Goal: Communication & Community: Answer question/provide support

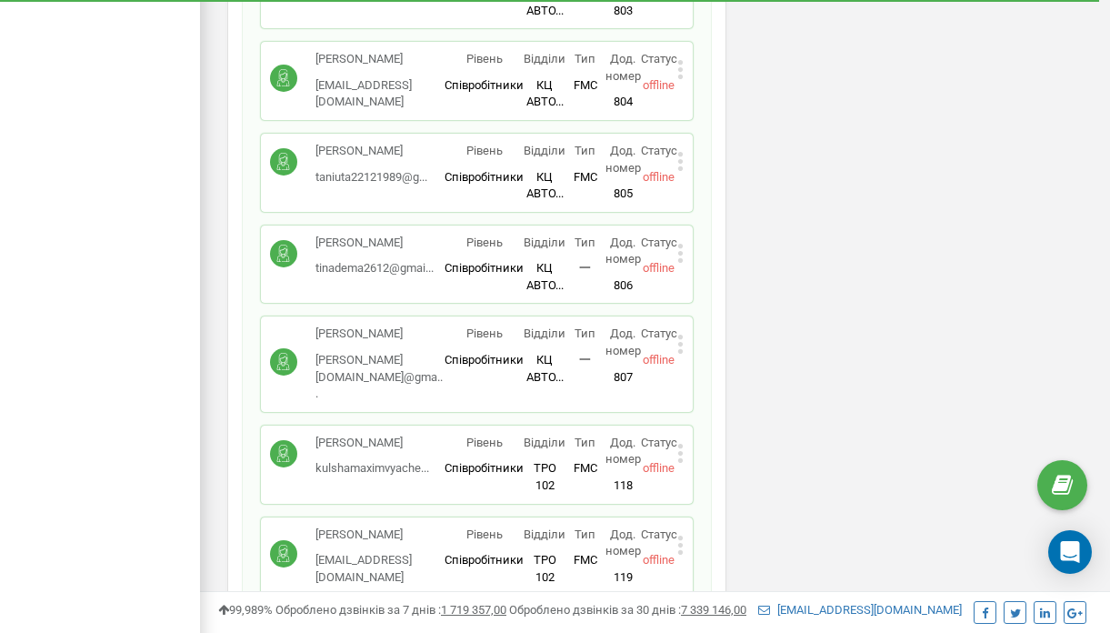
scroll to position [3439, 0]
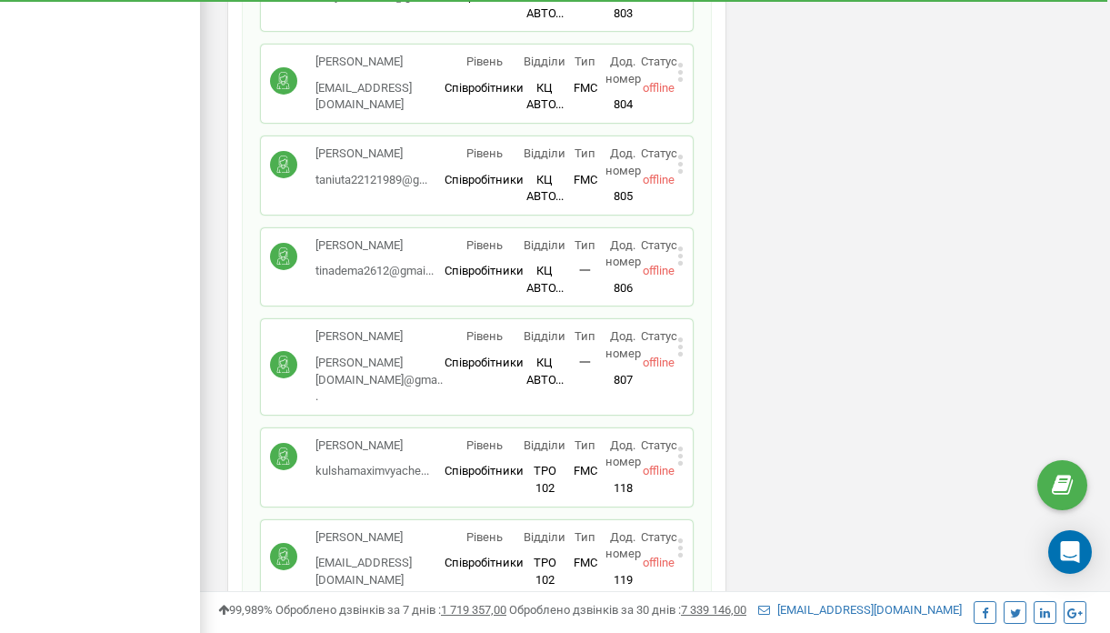
click at [681, 265] on icon at bounding box center [680, 255] width 6 height 19
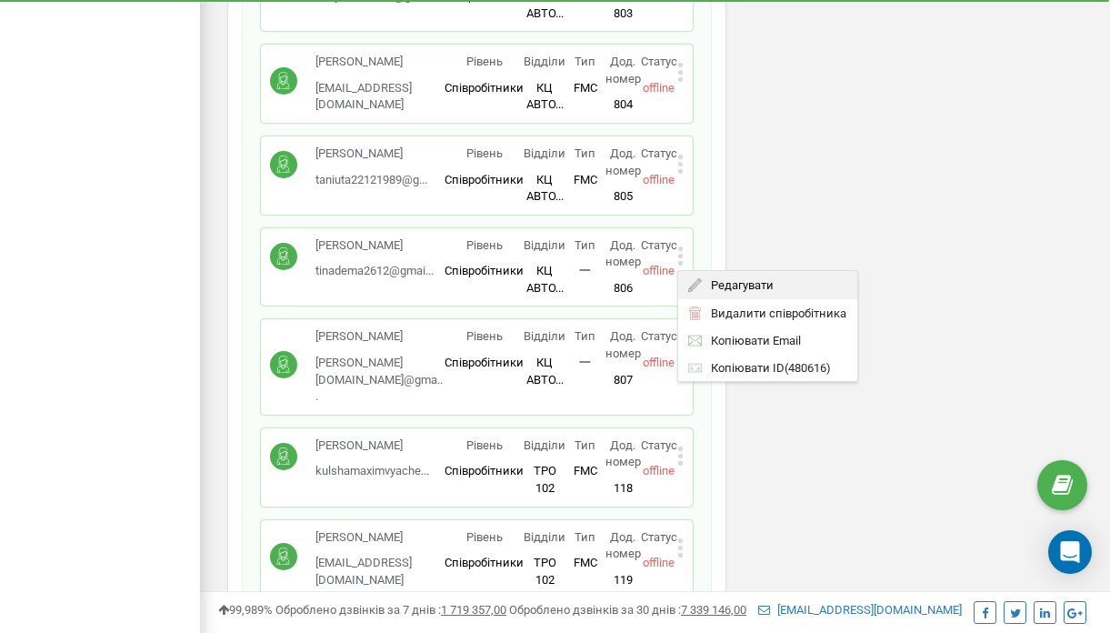
click at [716, 291] on span "Редагувати" at bounding box center [738, 285] width 72 height 12
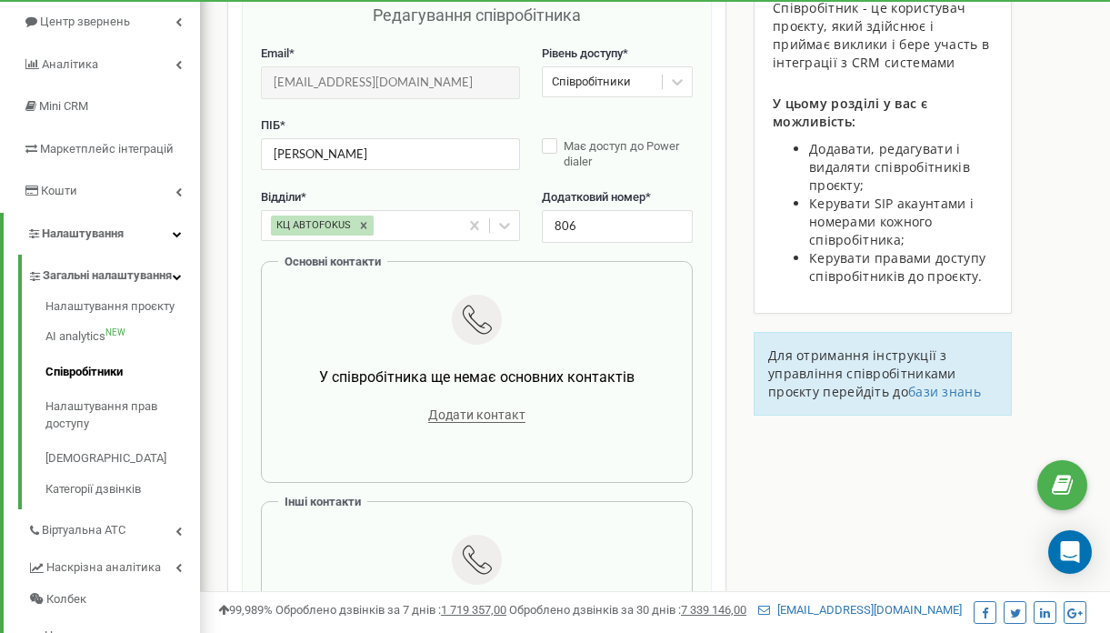
scroll to position [180, 0]
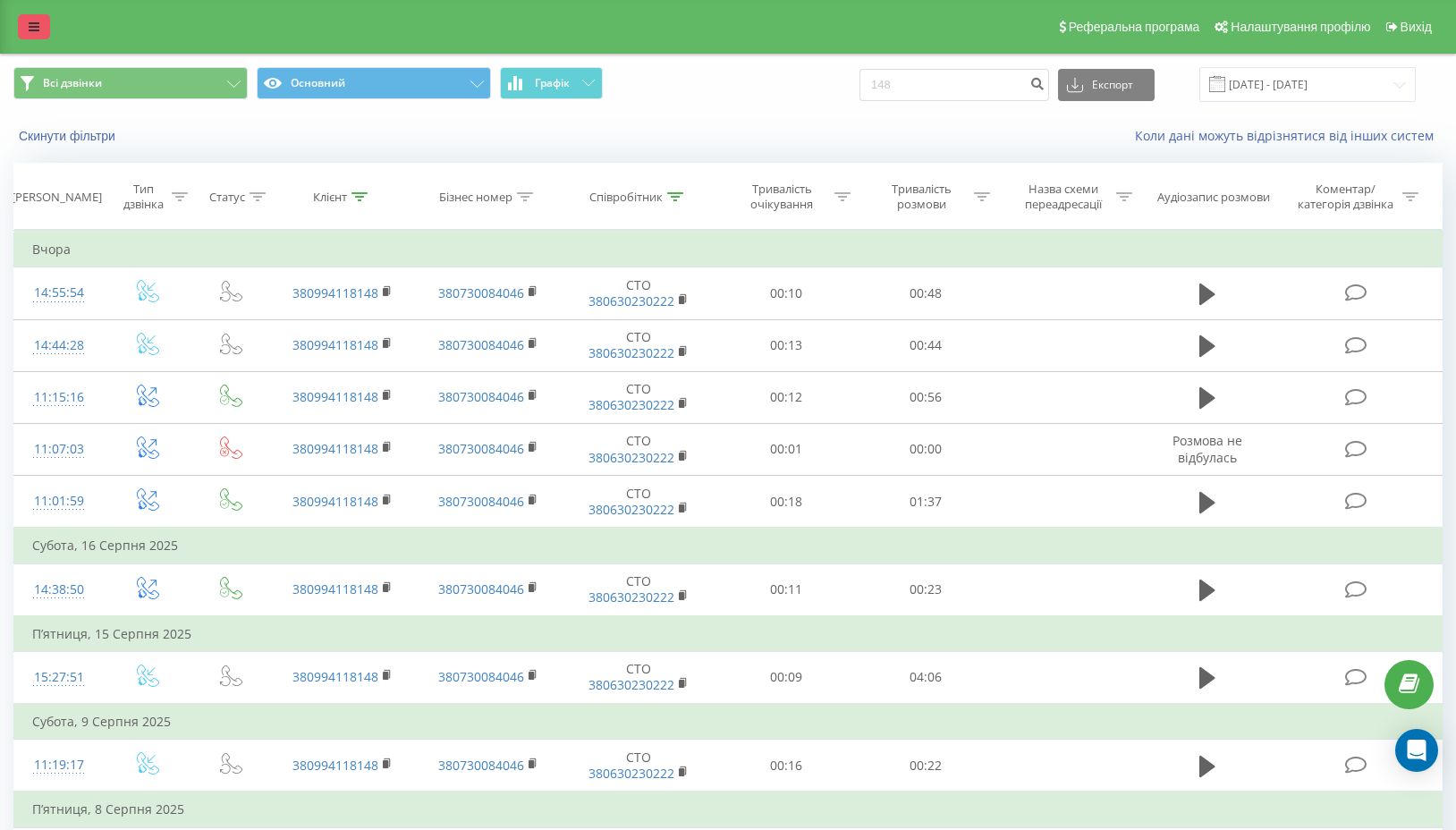
click at [31, 31] on icon at bounding box center [33, 27] width 11 height 13
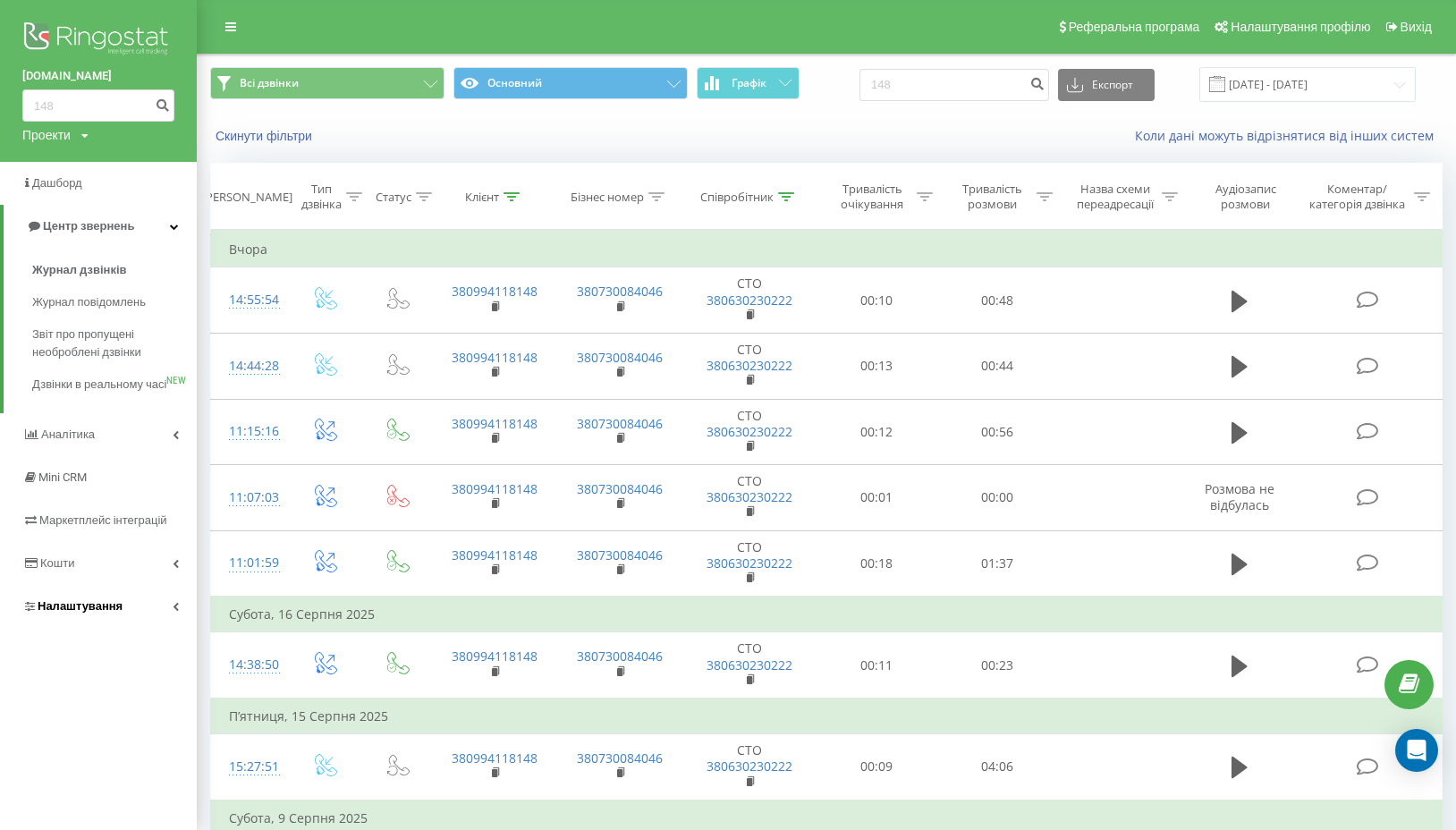
click at [70, 613] on span "Налаштування" at bounding box center [80, 606] width 85 height 14
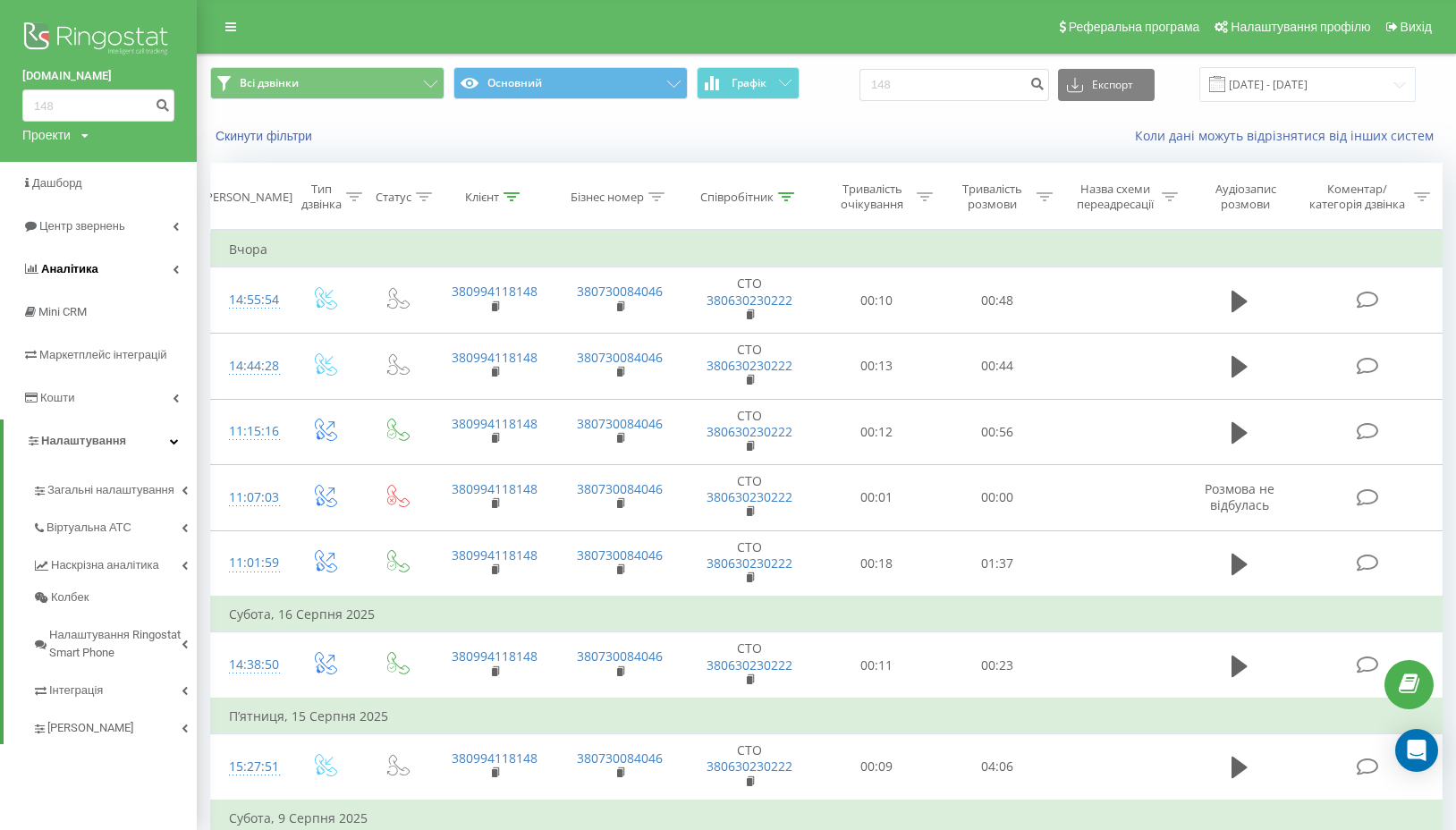
click at [94, 270] on span "Аналiтика" at bounding box center [70, 268] width 57 height 14
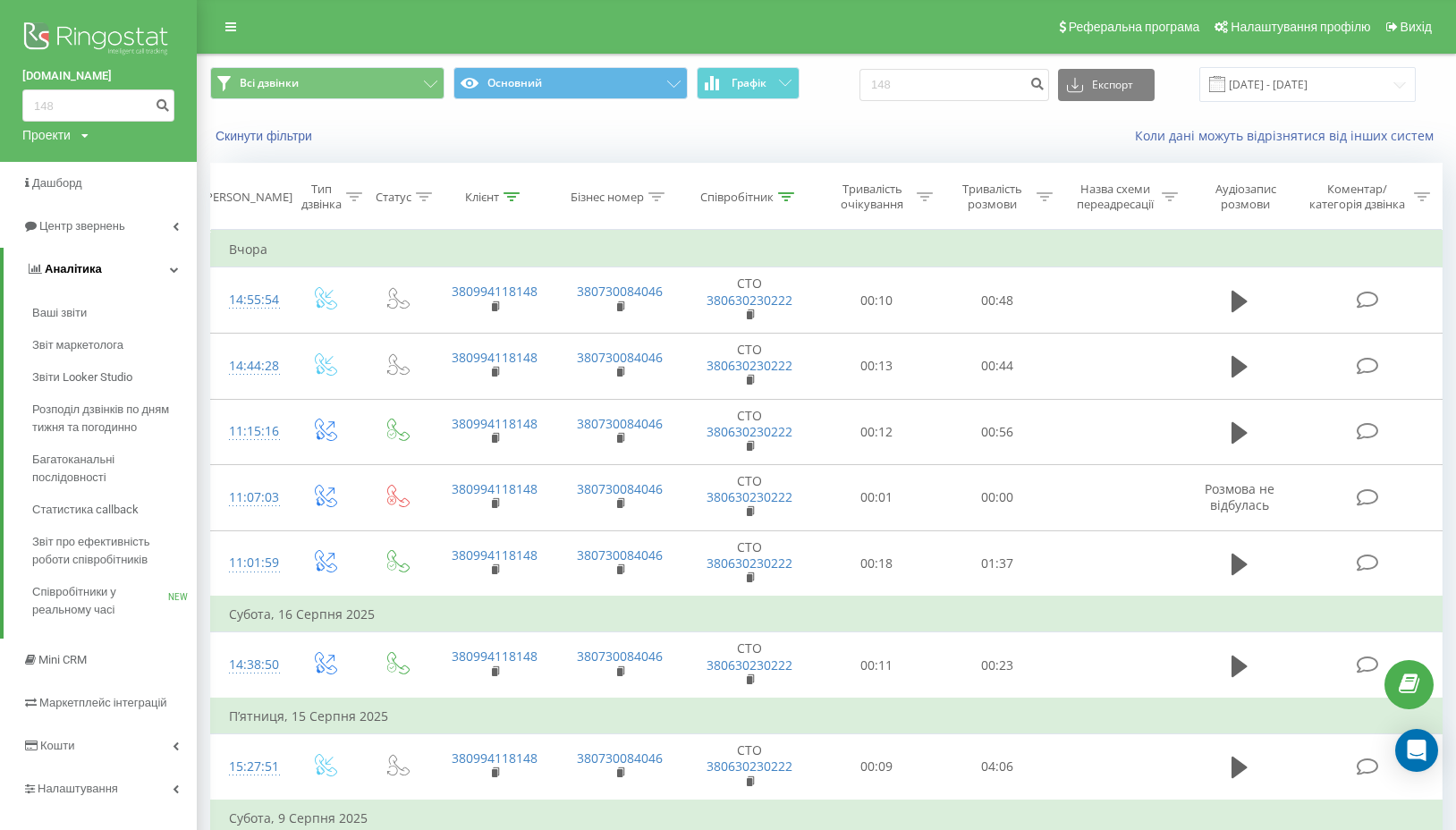
click at [65, 270] on span "Аналiтика" at bounding box center [73, 268] width 57 height 14
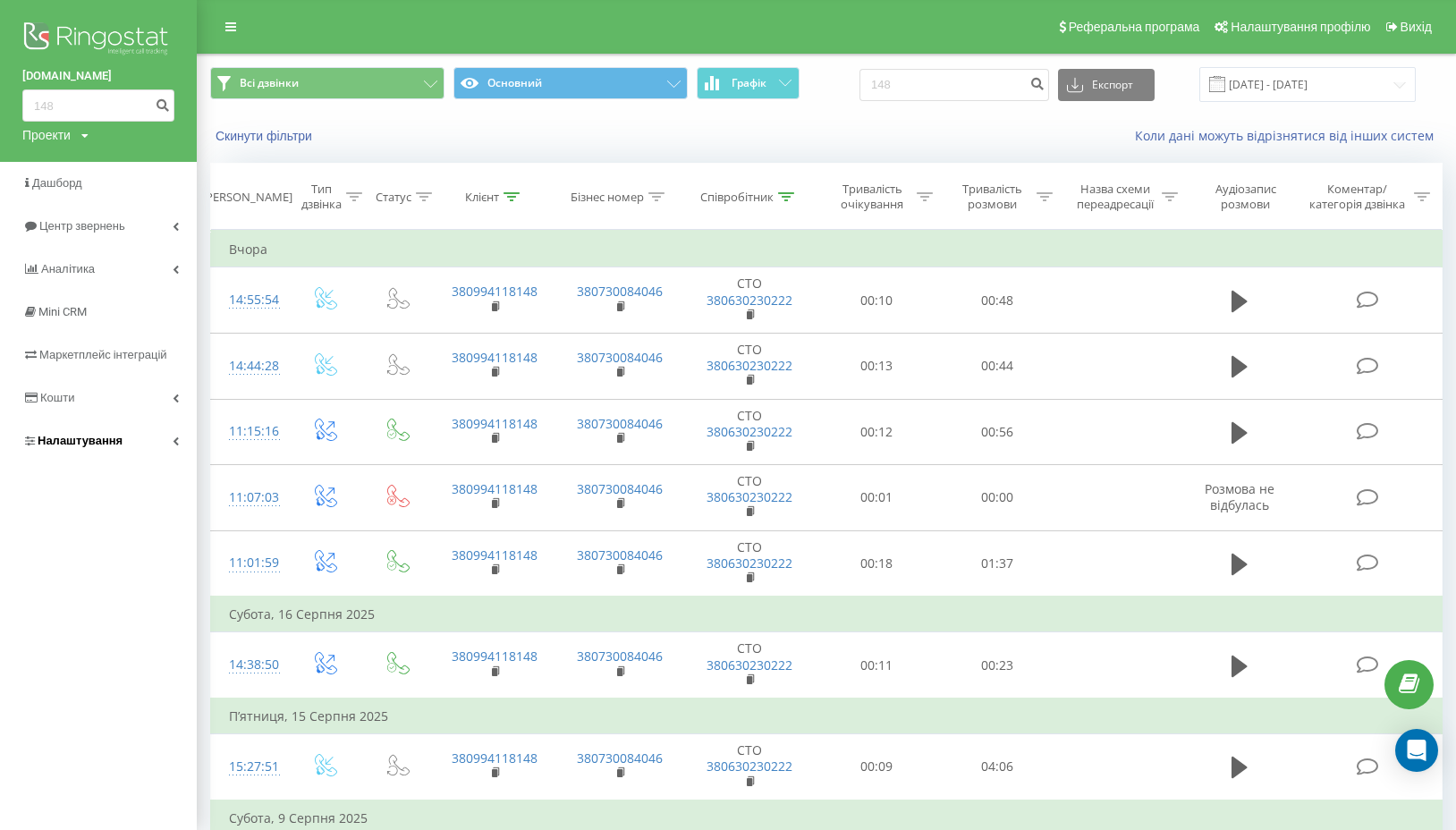
click at [71, 437] on span "Налаштування" at bounding box center [80, 441] width 85 height 14
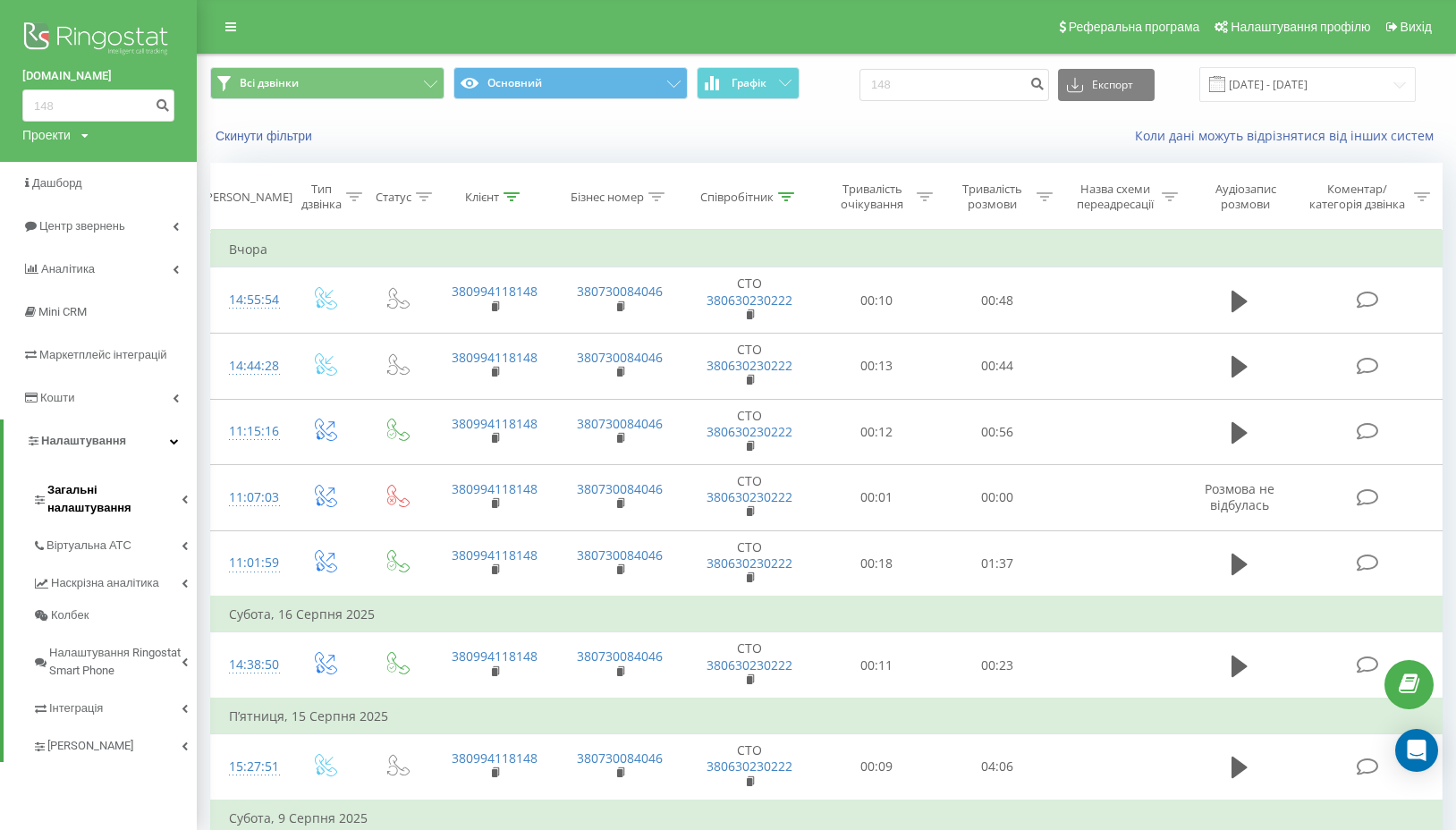
click at [89, 488] on span "Загальні налаштування" at bounding box center [114, 499] width 134 height 35
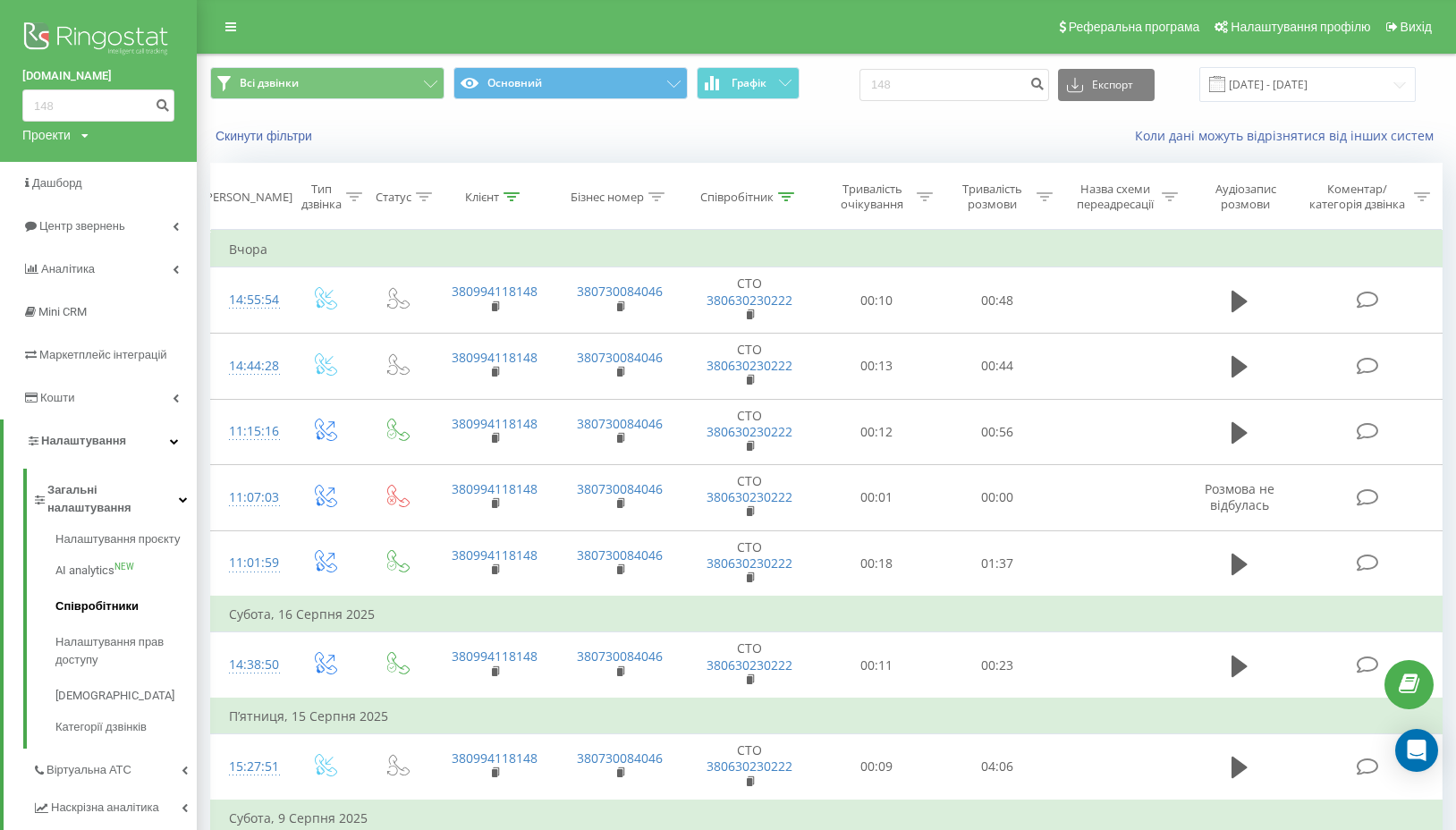
click at [112, 597] on span "Співробітники" at bounding box center [96, 606] width 84 height 18
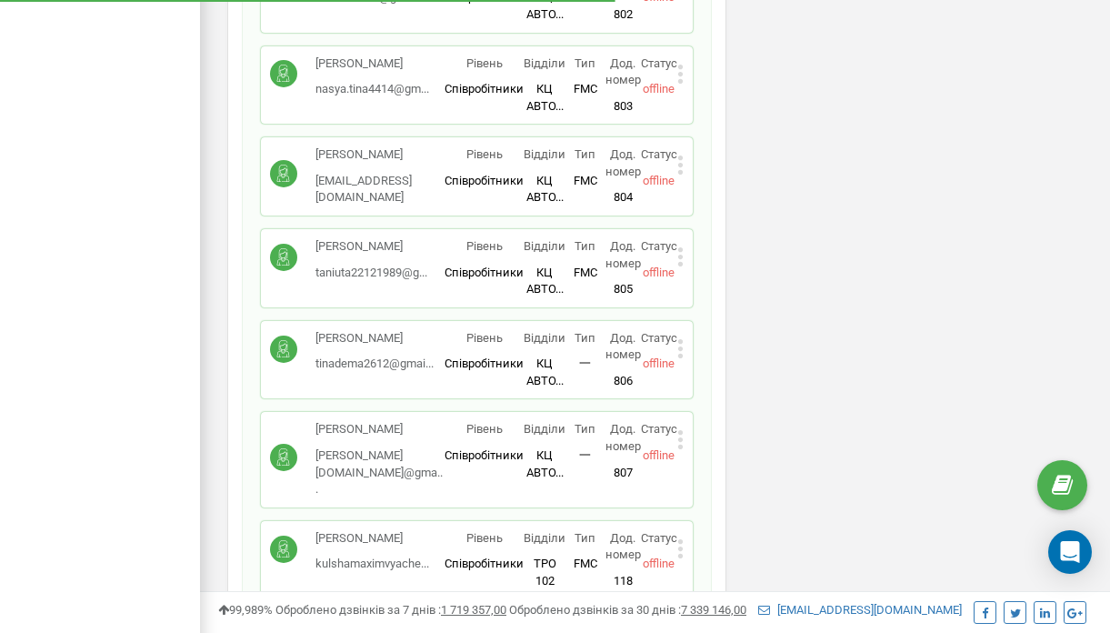
scroll to position [3337, 0]
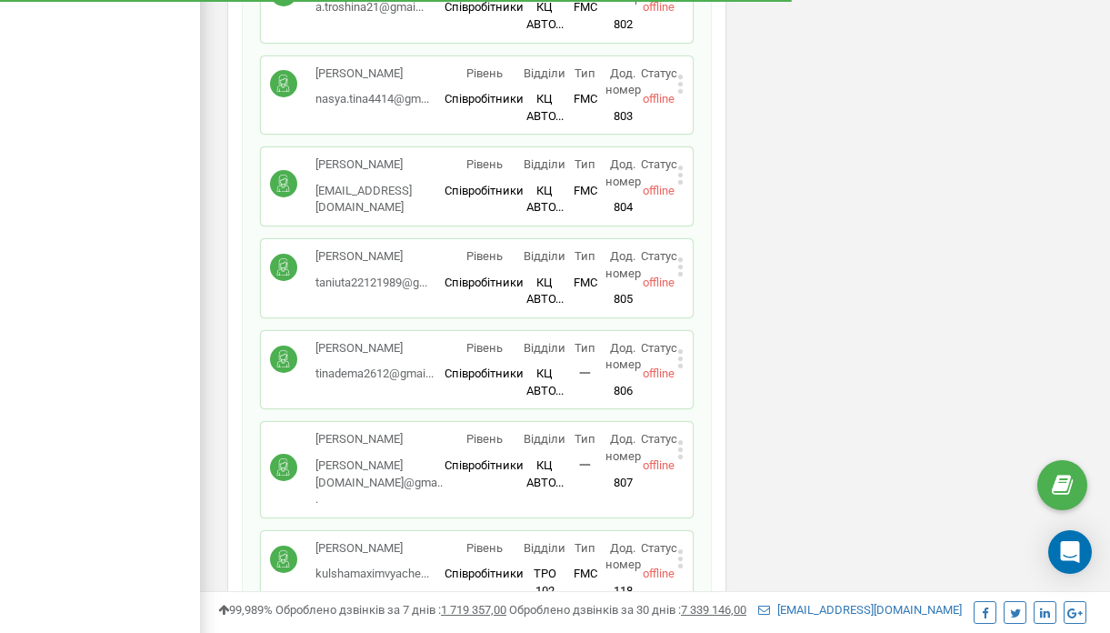
click at [683, 269] on icon at bounding box center [680, 267] width 5 height 5
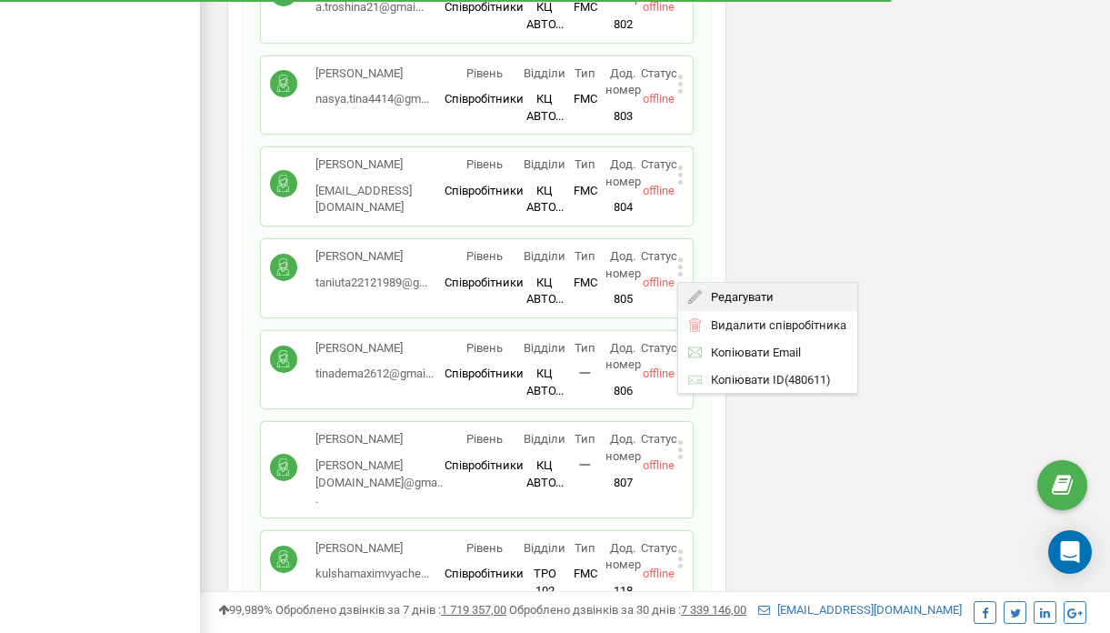
click at [709, 302] on span "Редагувати" at bounding box center [738, 296] width 72 height 12
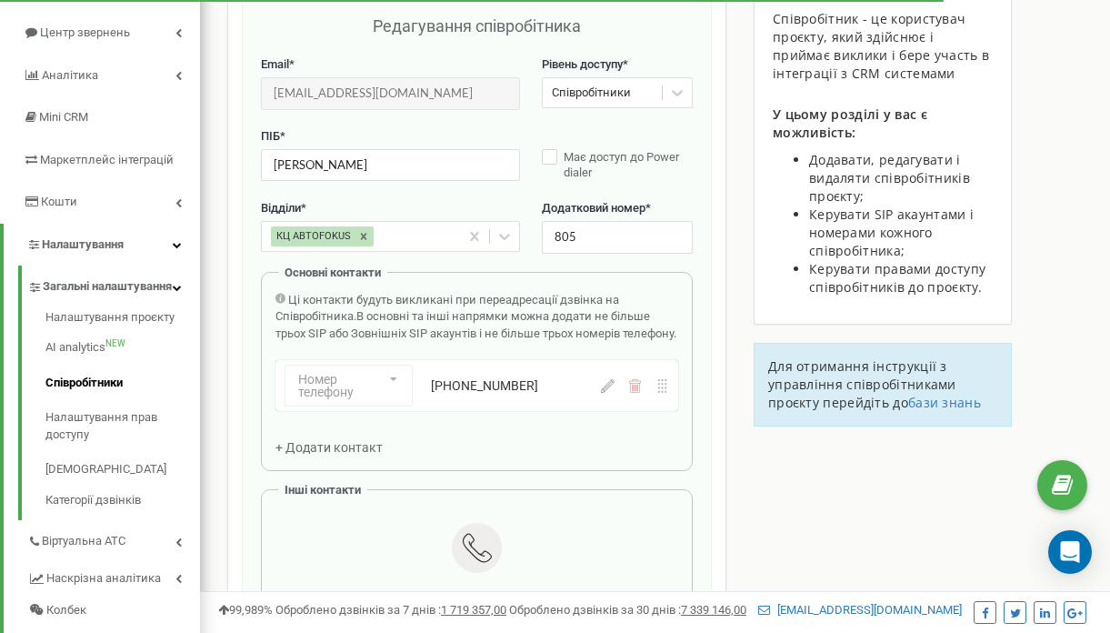
scroll to position [182, 0]
click at [1072, 557] on icon "Open Intercom Messenger" at bounding box center [1070, 552] width 24 height 24
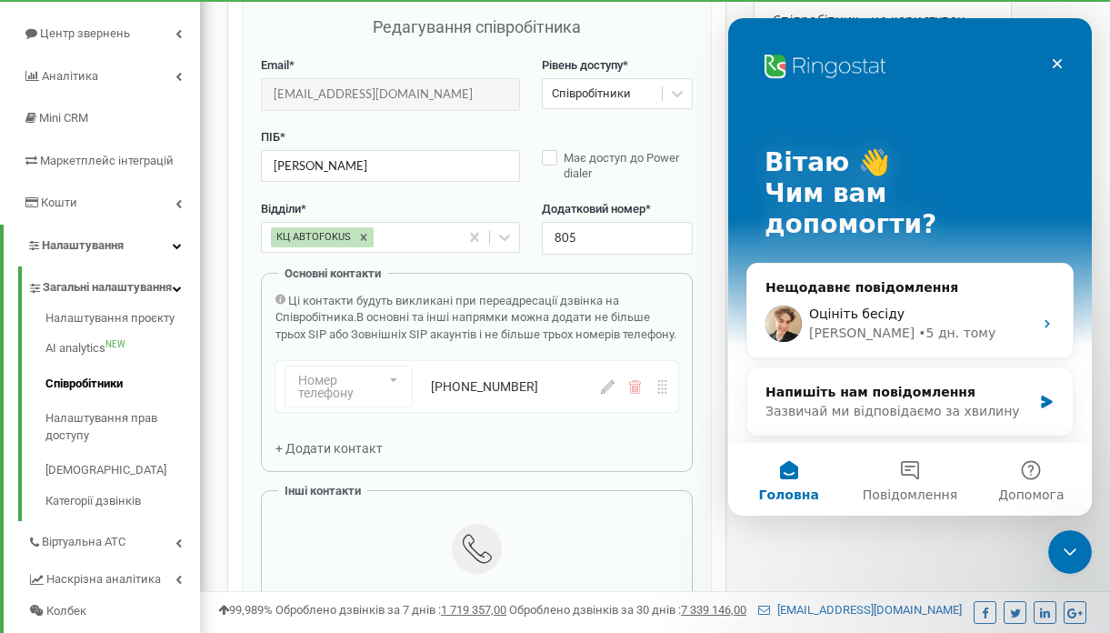
scroll to position [0, 0]
click at [956, 305] on div "Оцініть бесіду" at bounding box center [921, 314] width 224 height 19
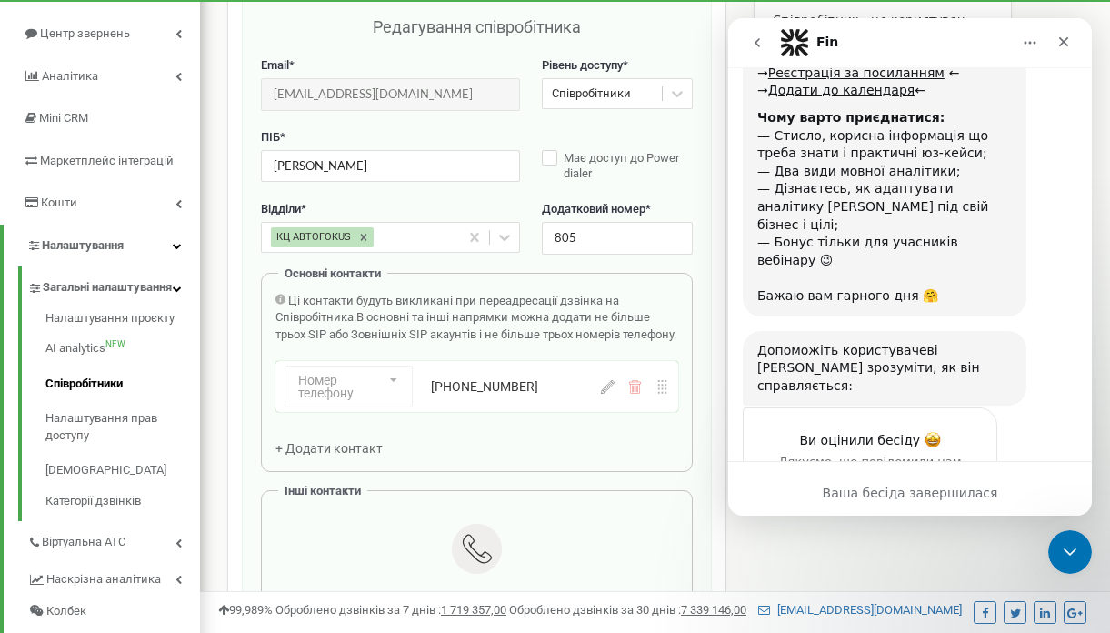
scroll to position [1755, 0]
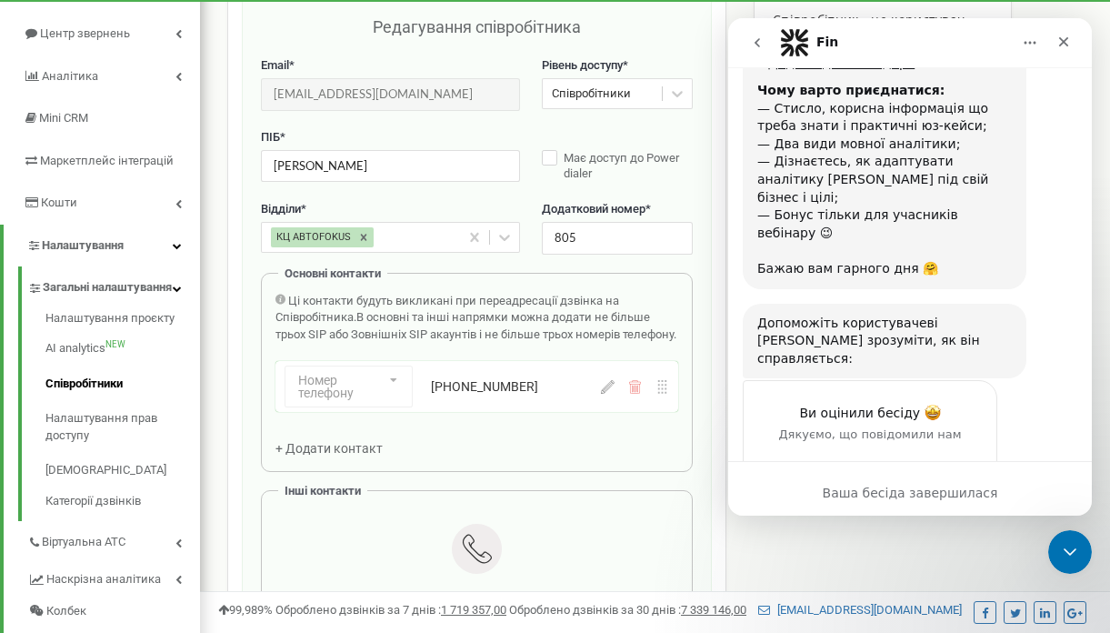
click at [756, 39] on icon "go back" at bounding box center [757, 42] width 15 height 15
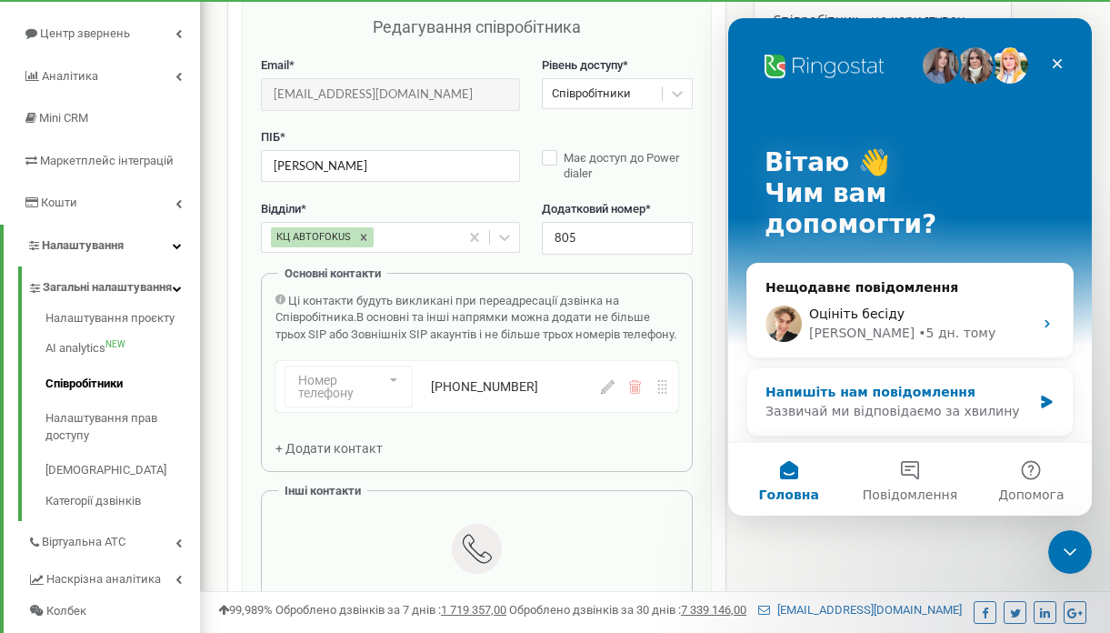
click at [889, 402] on div "Зазвичай ми відповідаємо за хвилину" at bounding box center [899, 411] width 266 height 19
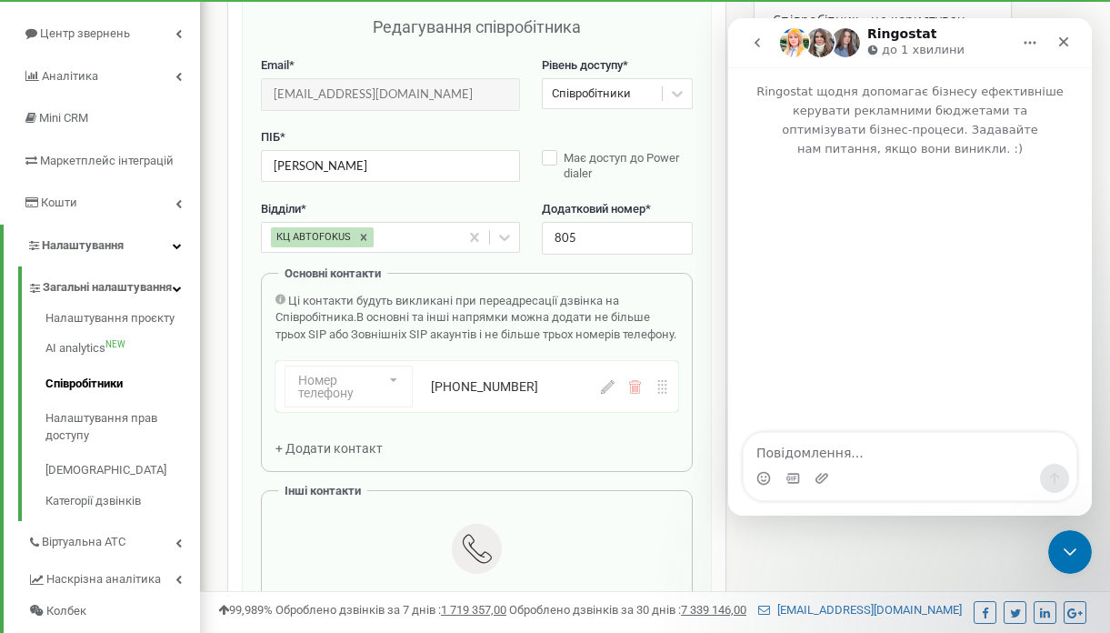
click at [863, 455] on textarea "Повідомлення..." at bounding box center [910, 448] width 333 height 31
type textarea "Добрий день! Необхідно створити обліковий запис на"
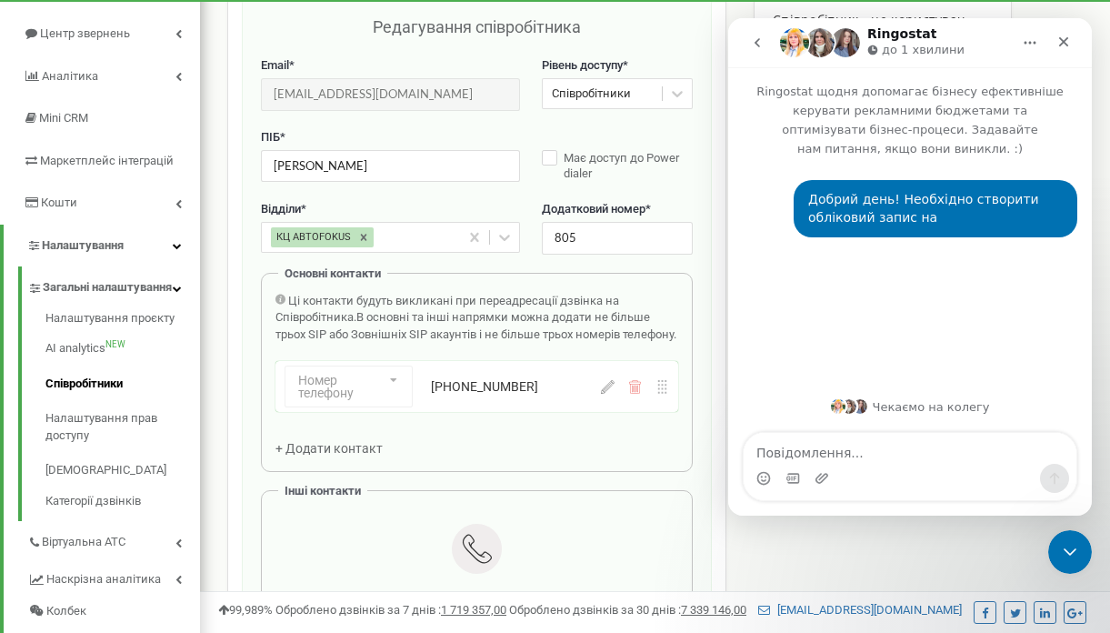
type textarea "[EMAIL_ADDRESS][DOMAIN_NAME] [PERSON_NAME]"
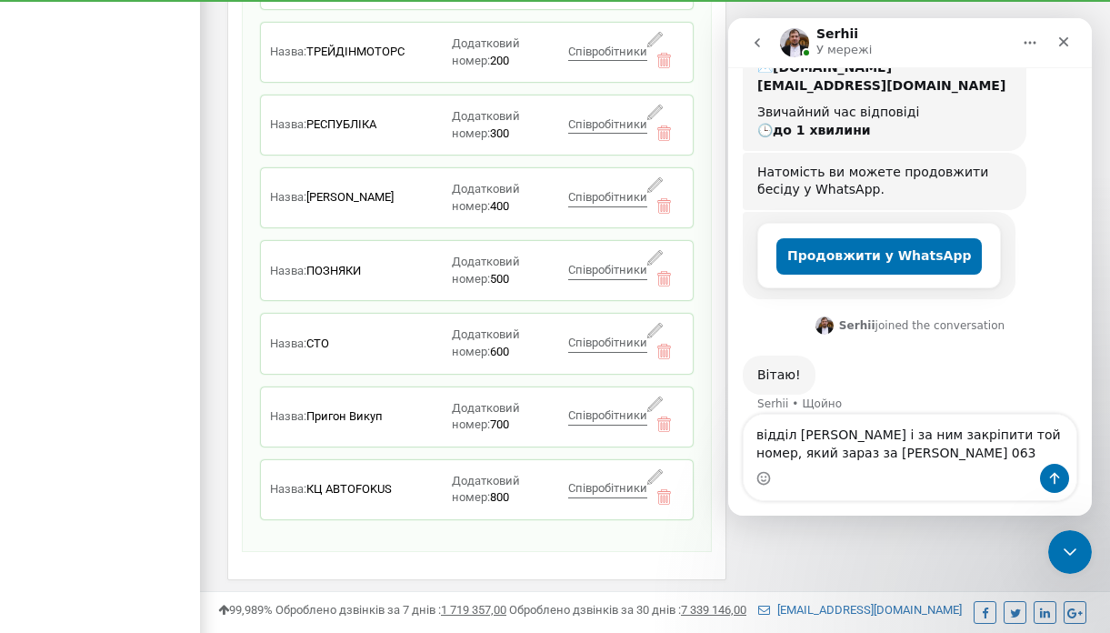
scroll to position [316, 0]
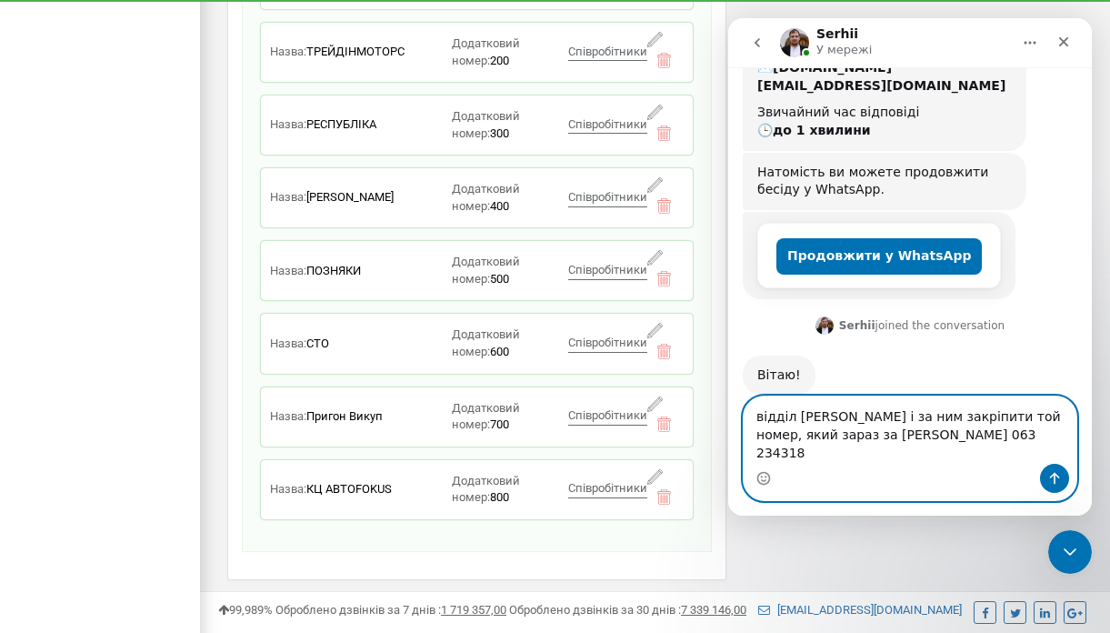
type textarea "відділ [PERSON_NAME] і за ним закріпити той номер, який зараз за [PERSON_NAME] …"
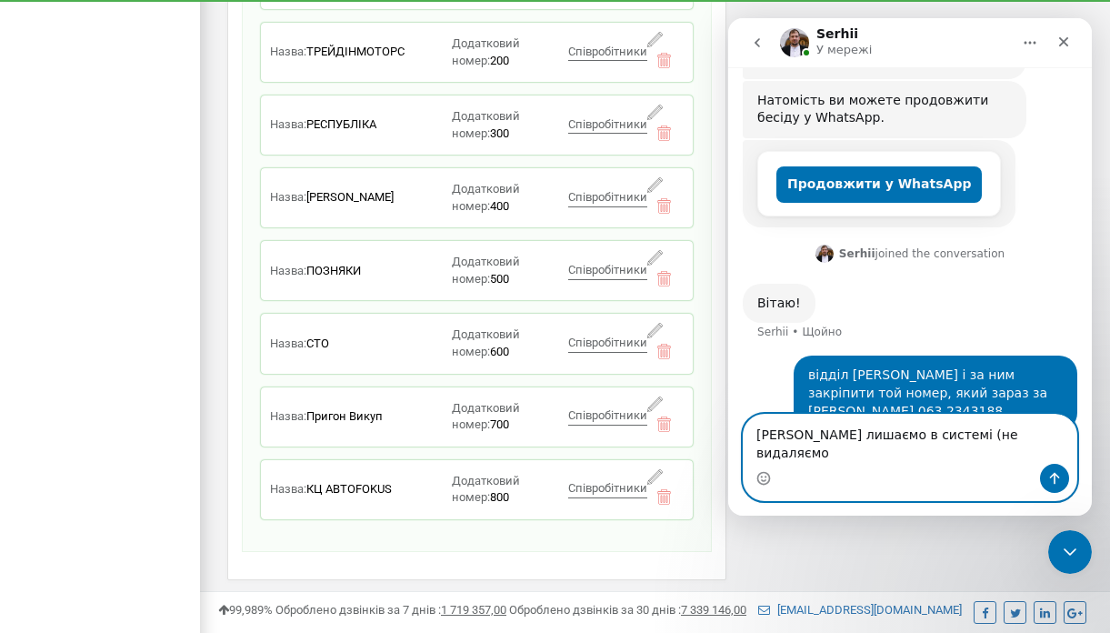
scroll to position [406, 0]
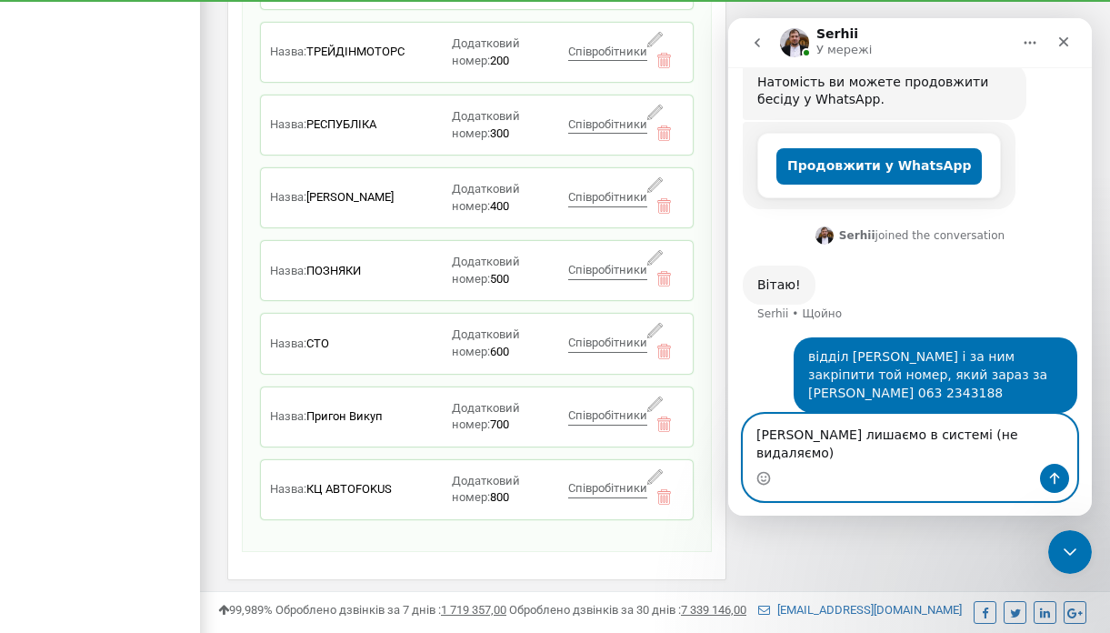
click at [981, 435] on textarea "[PERSON_NAME] лишаємо в системі (не видаляємо)" at bounding box center [910, 439] width 333 height 49
type textarea "[PERSON_NAME] лишаємо в системі без номеру (не видаляємо)"
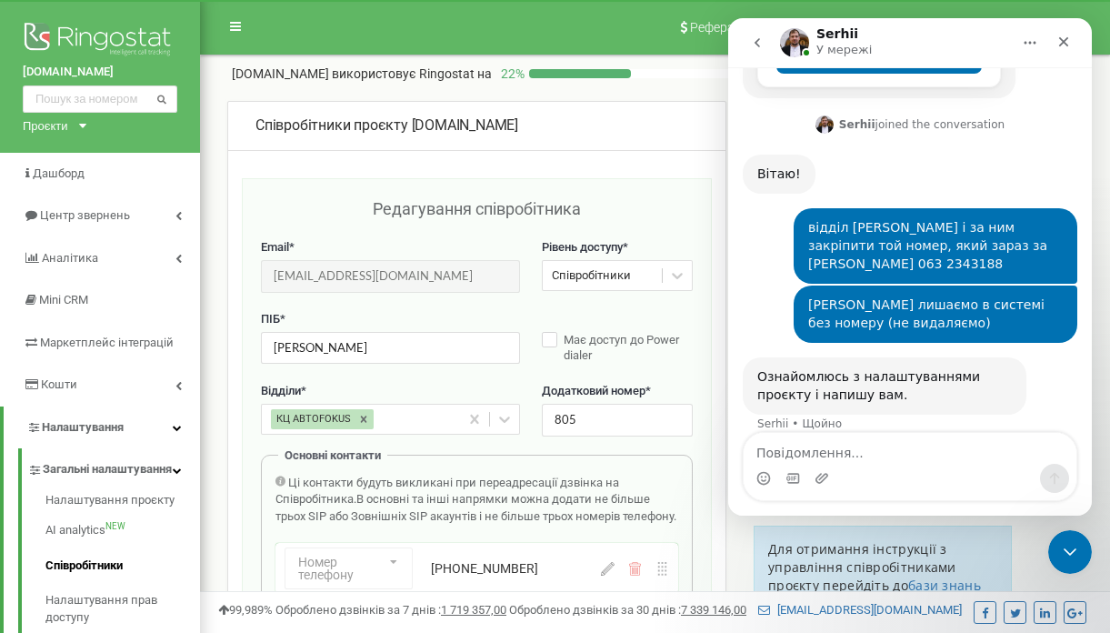
scroll to position [520, 0]
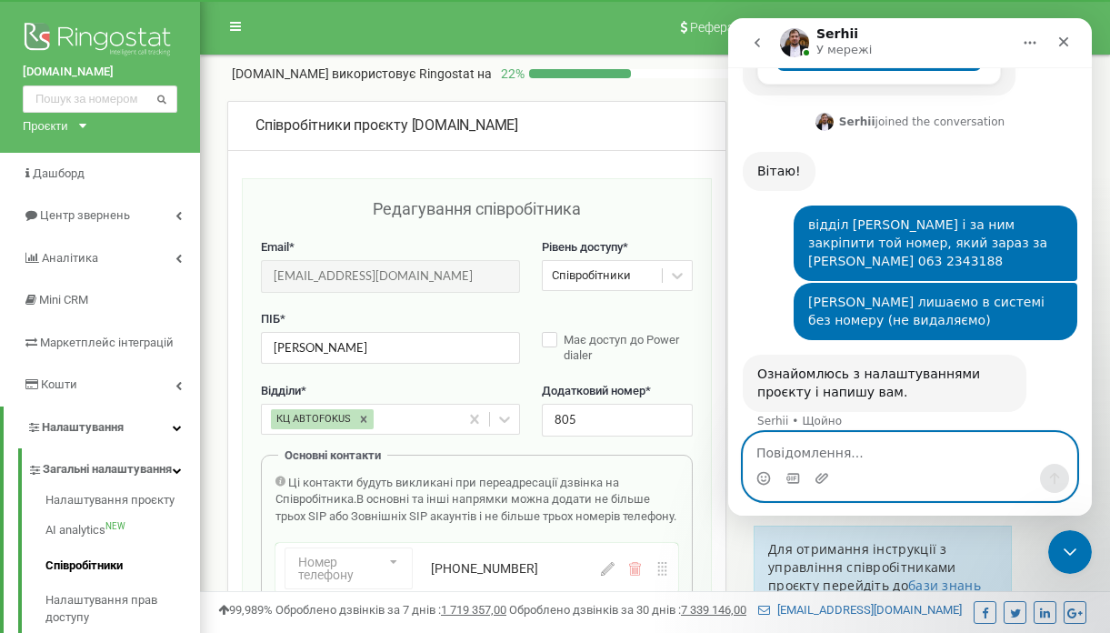
click at [883, 452] on textarea "Повідомлення..." at bounding box center [910, 448] width 333 height 31
type textarea "окушки"
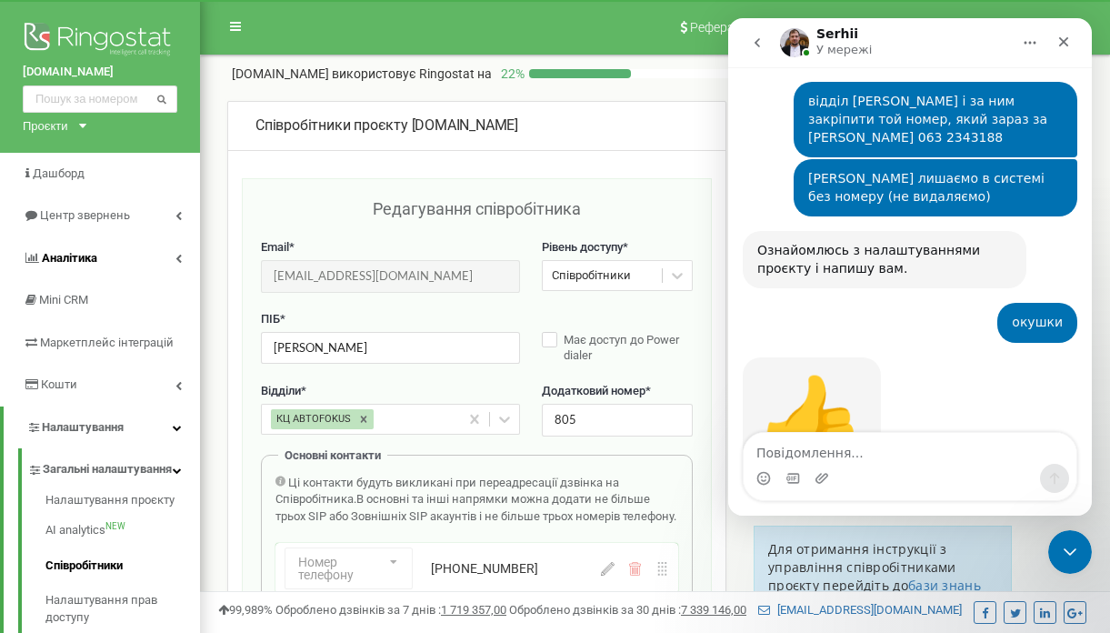
scroll to position [708, 0]
